Goal: Browse casually

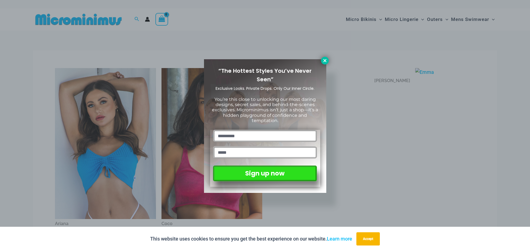
click at [324, 60] on icon at bounding box center [324, 60] width 3 height 3
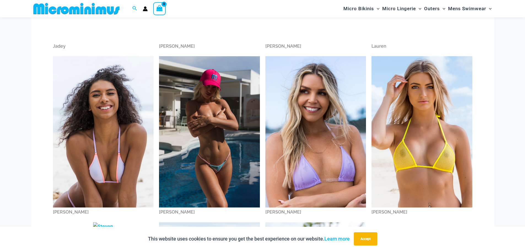
scroll to position [492, 0]
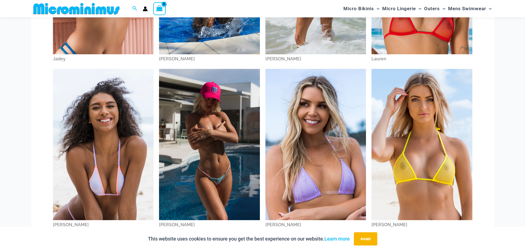
click at [212, 132] on img at bounding box center [209, 144] width 101 height 151
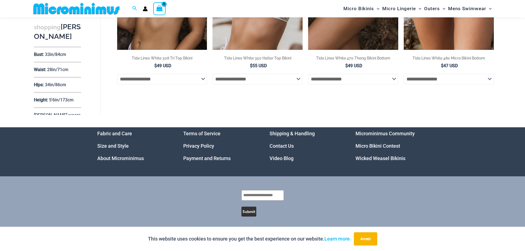
scroll to position [527, 0]
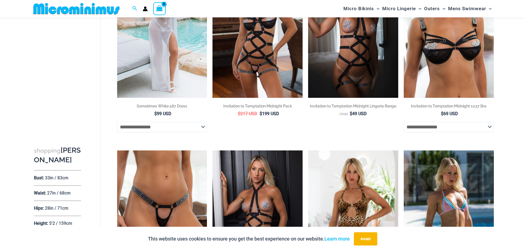
scroll to position [71, 0]
